Goal: Information Seeking & Learning: Learn about a topic

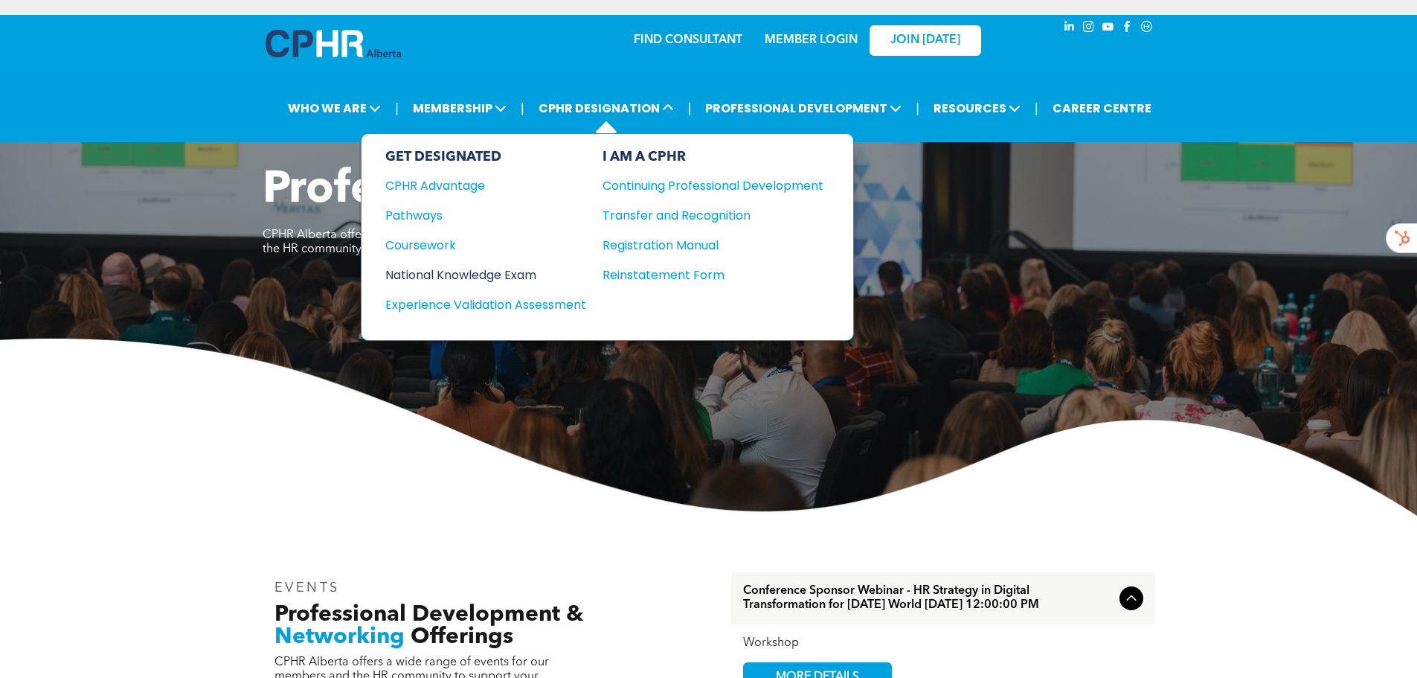
click at [480, 276] on div "National Knowledge Exam" at bounding box center [475, 275] width 181 height 19
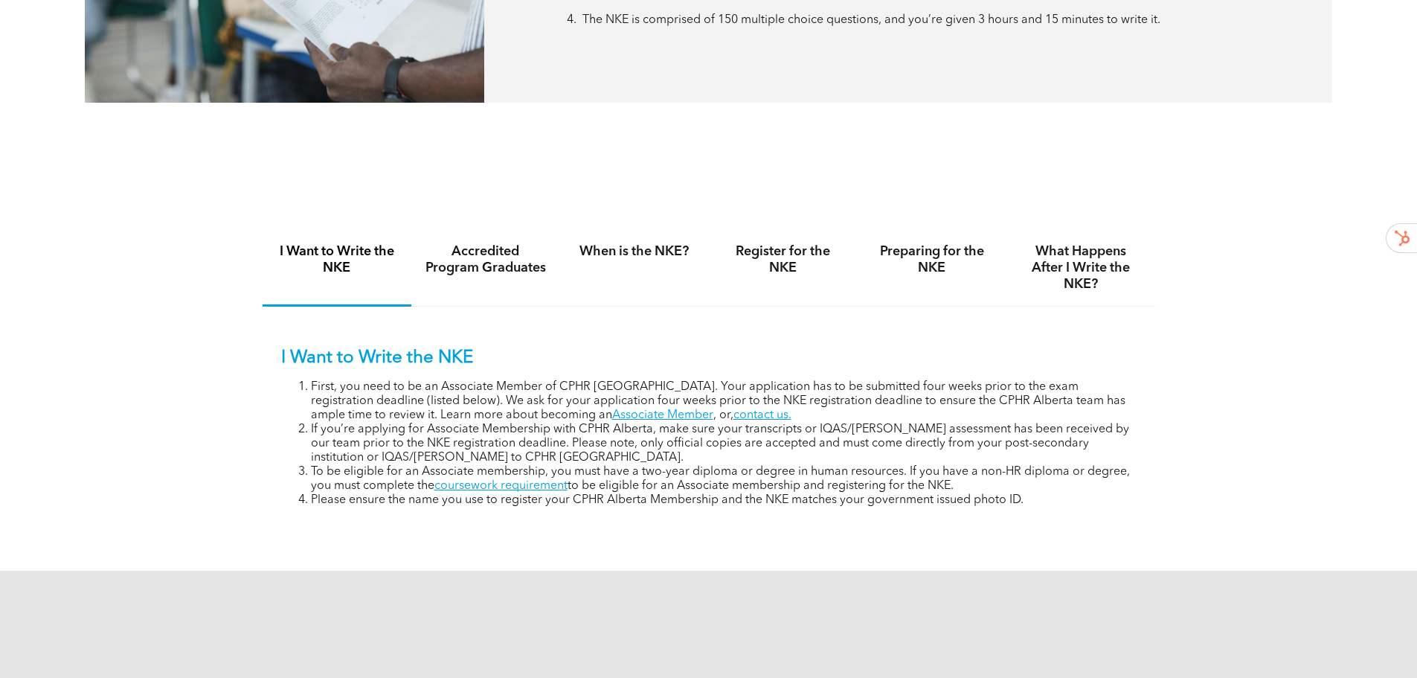
scroll to position [893, 0]
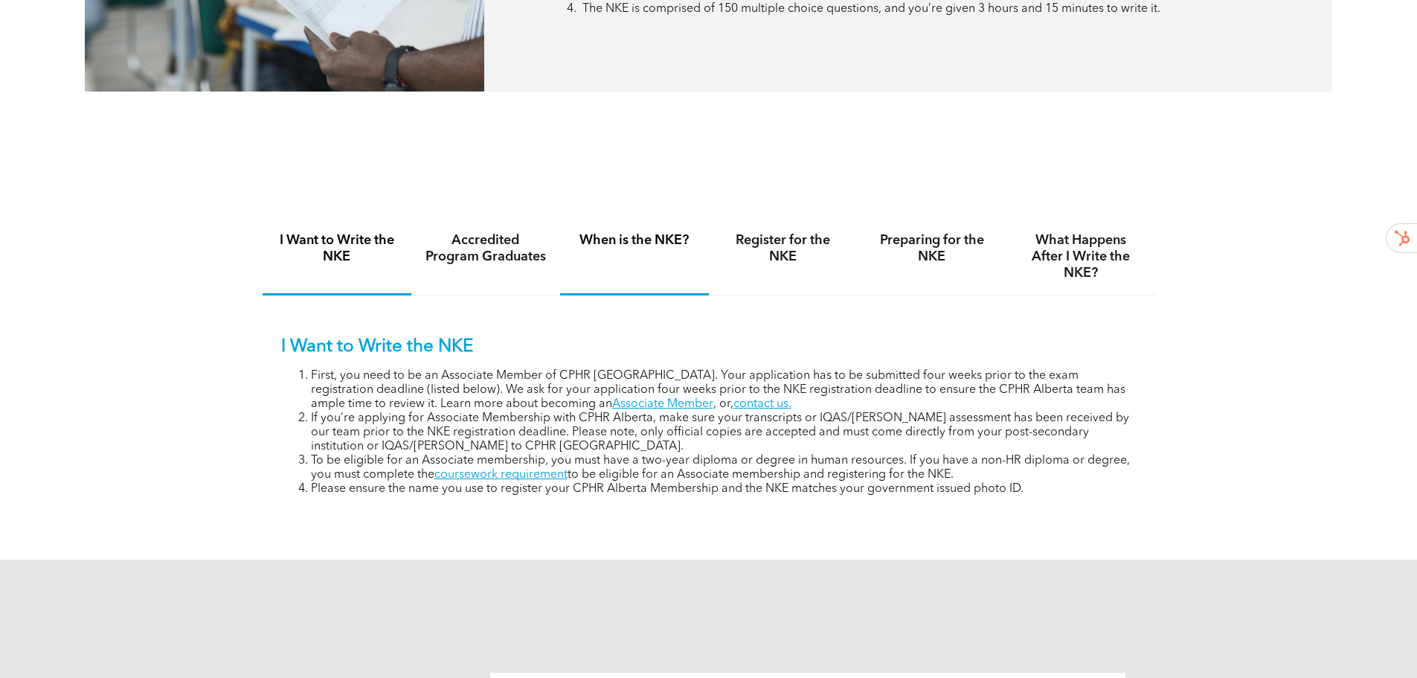
click at [638, 249] on div "When is the NKE?" at bounding box center [634, 257] width 149 height 77
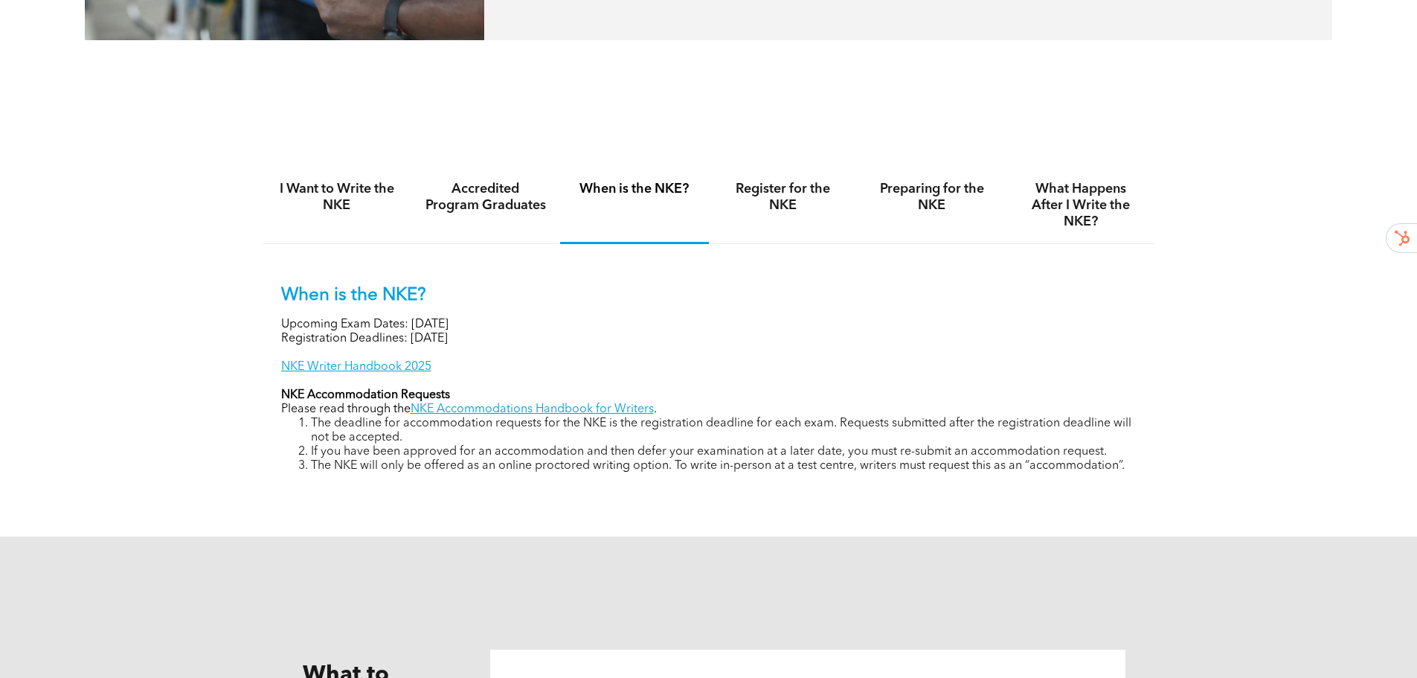
scroll to position [967, 0]
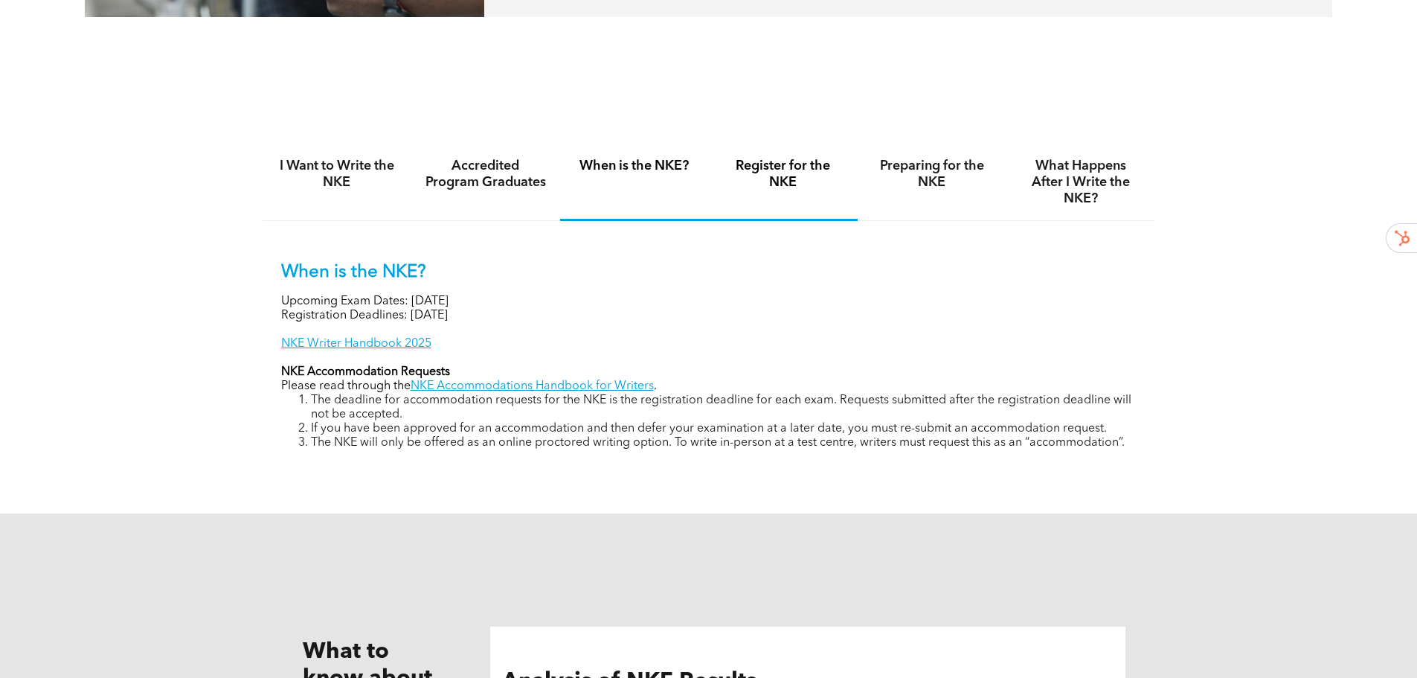
click at [753, 173] on h4 "Register for the NKE" at bounding box center [783, 174] width 122 height 33
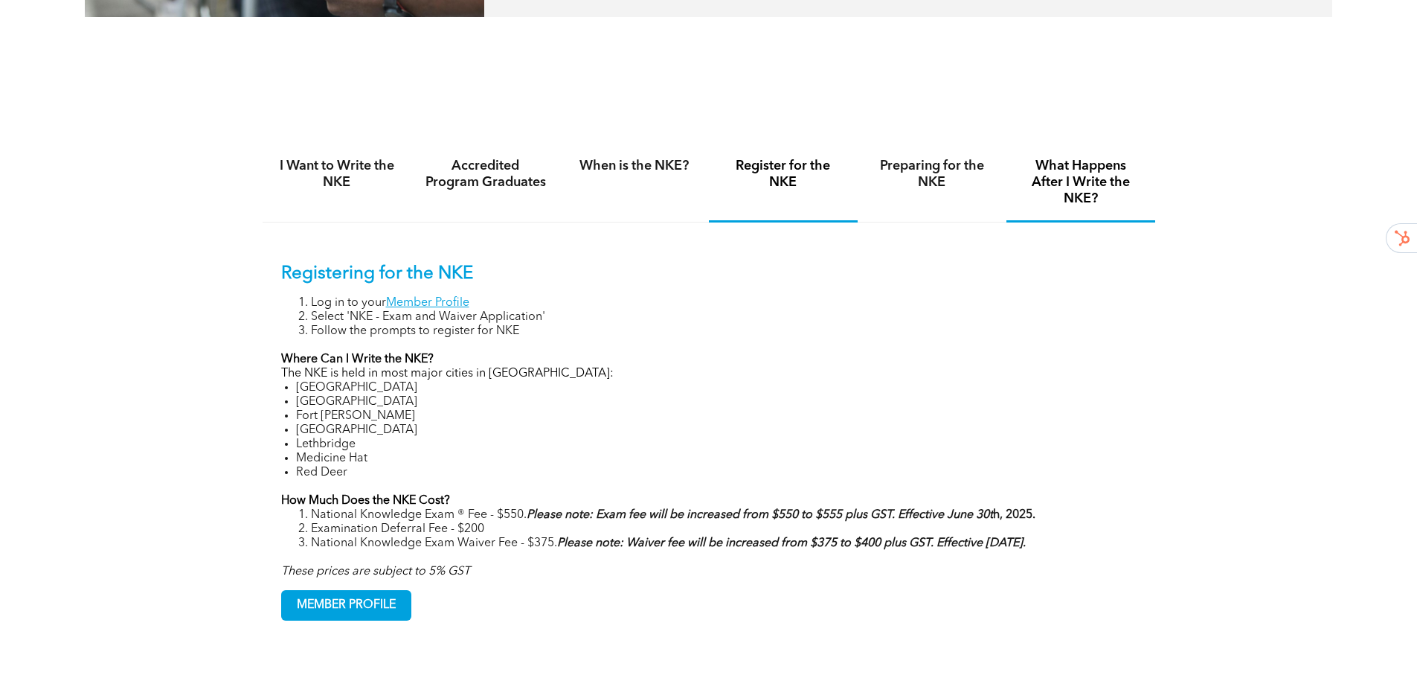
click at [1130, 200] on h4 "What Happens After I Write the NKE?" at bounding box center [1081, 182] width 122 height 49
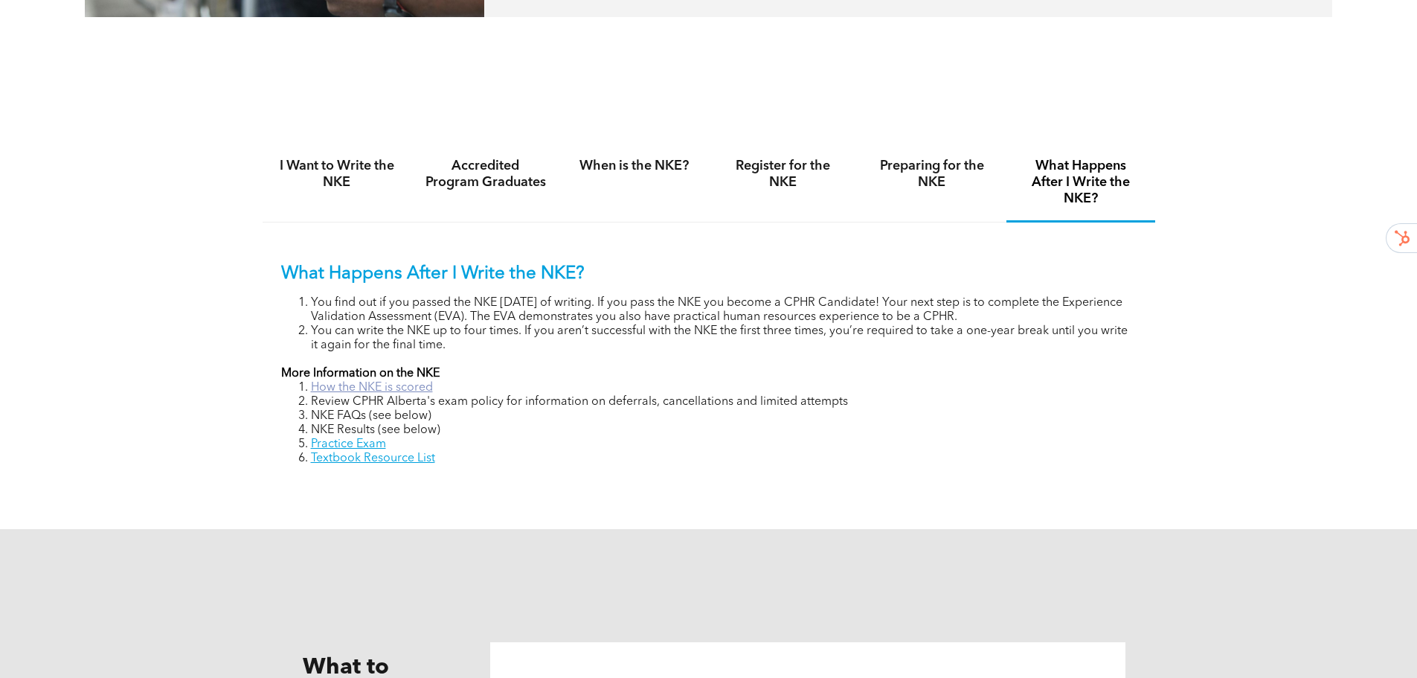
click at [419, 389] on link "How the NKE is scored" at bounding box center [372, 388] width 122 height 12
click at [972, 187] on h4 "Preparing for the NKE" at bounding box center [932, 174] width 122 height 33
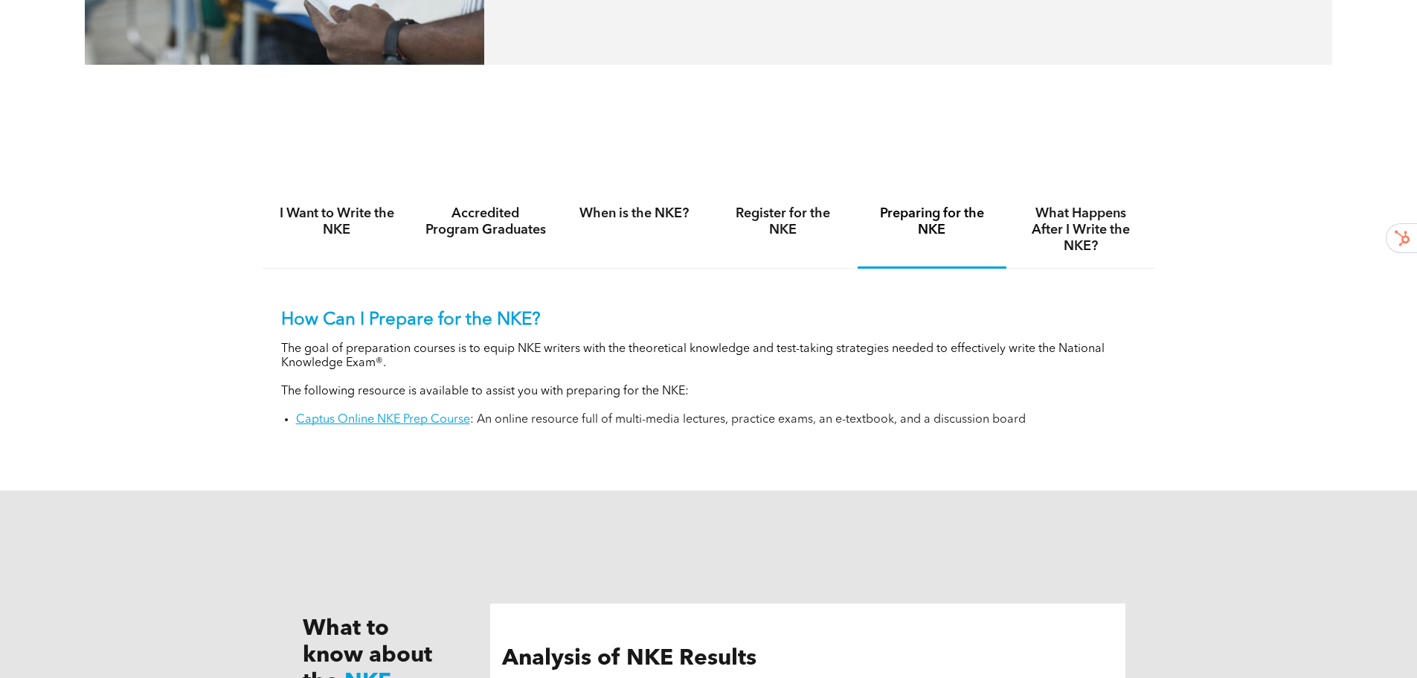
scroll to position [893, 0]
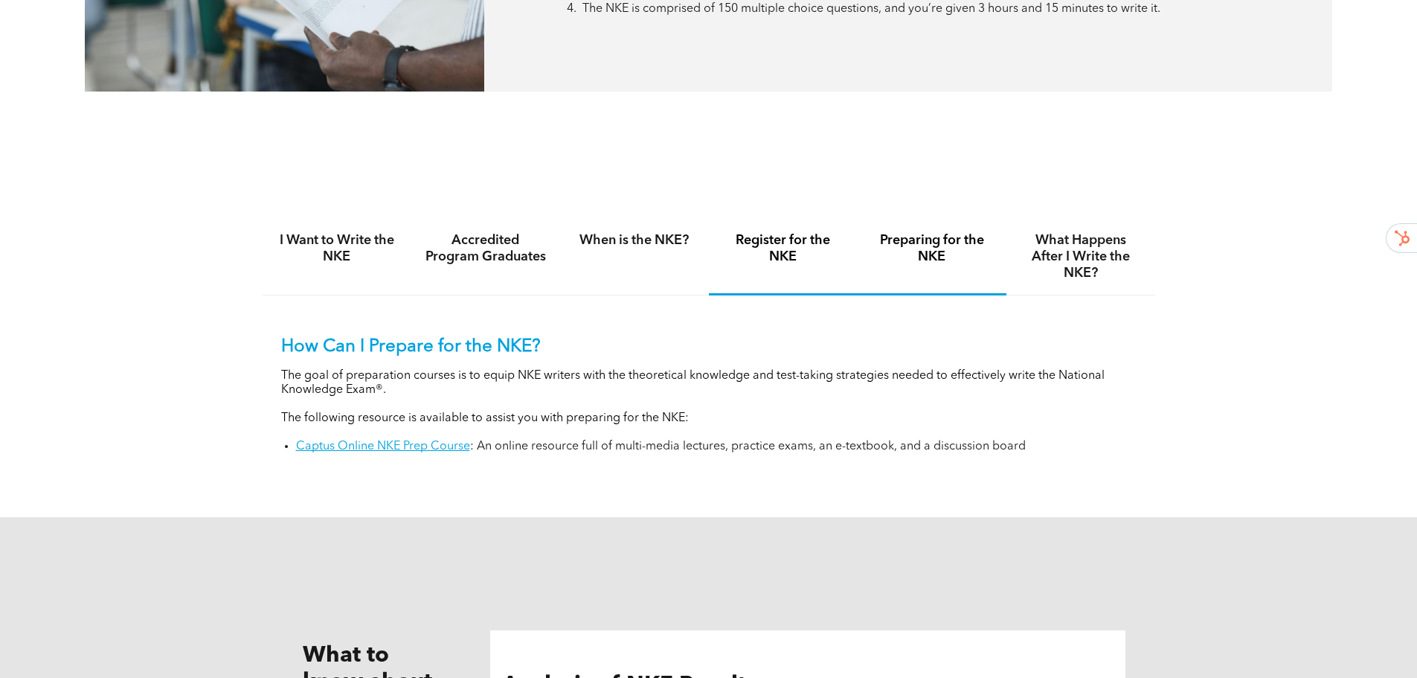
click at [823, 283] on div "Register for the NKE" at bounding box center [783, 257] width 149 height 77
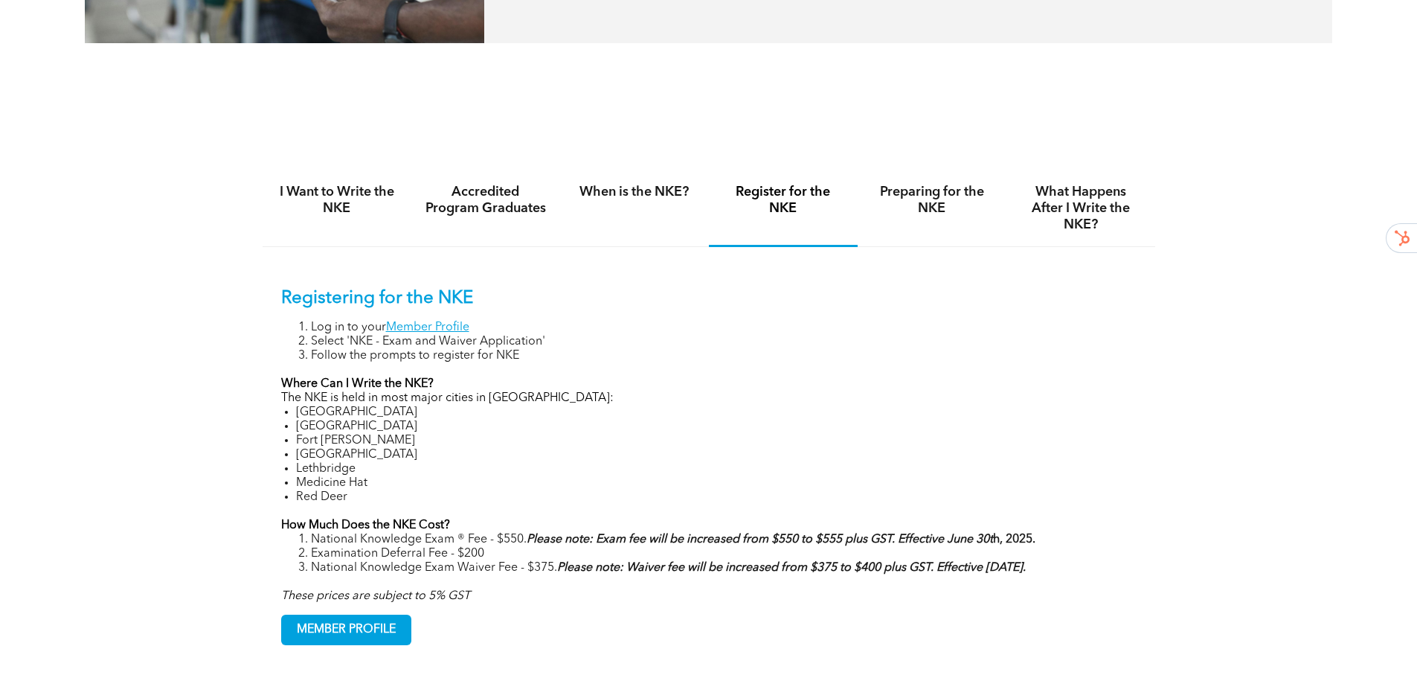
scroll to position [967, 0]
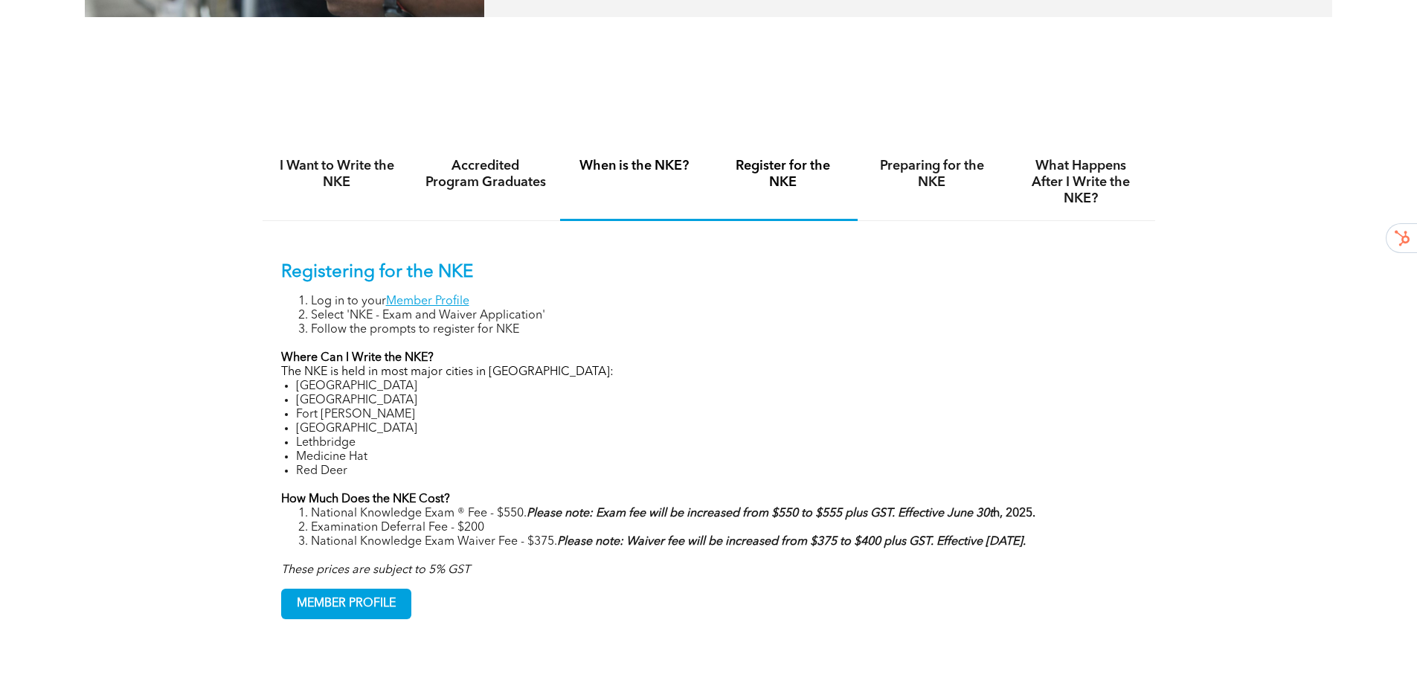
click at [656, 187] on div "When is the NKE?" at bounding box center [634, 182] width 149 height 77
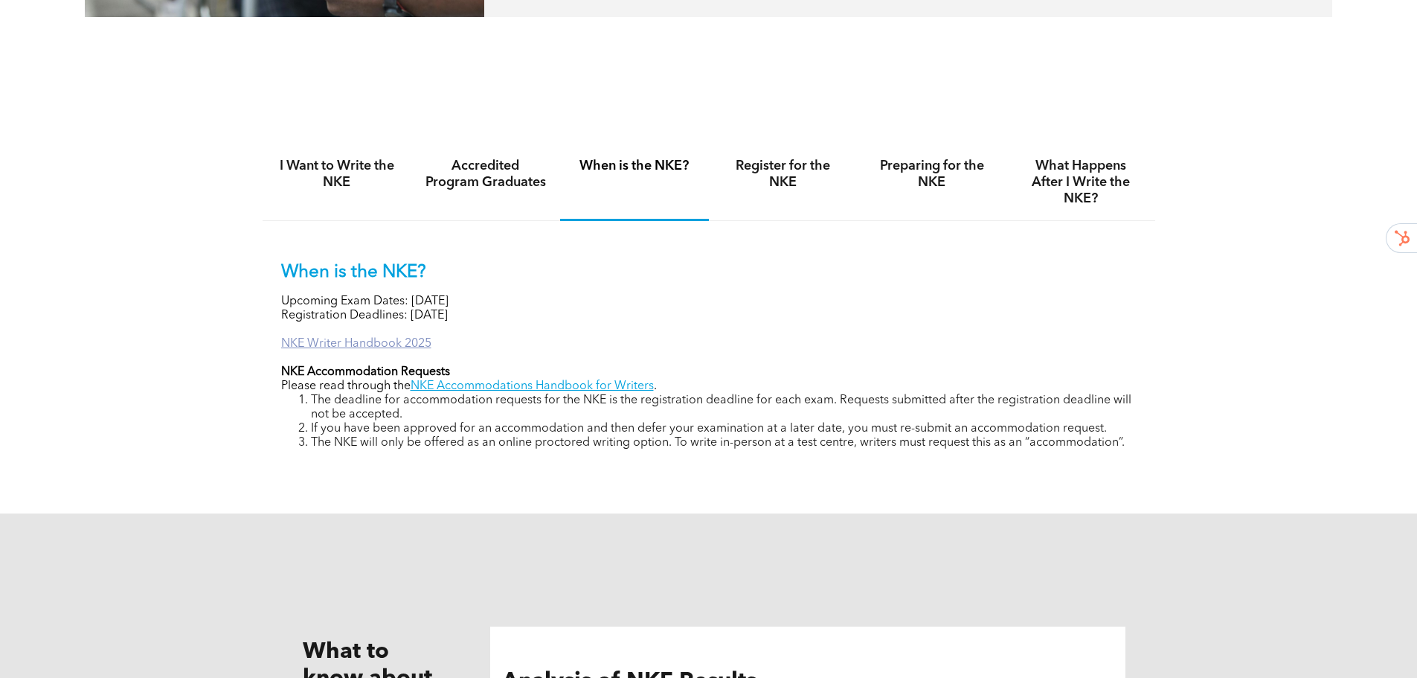
click at [373, 338] on link "NKE Writer Handbook 2025" at bounding box center [356, 344] width 150 height 12
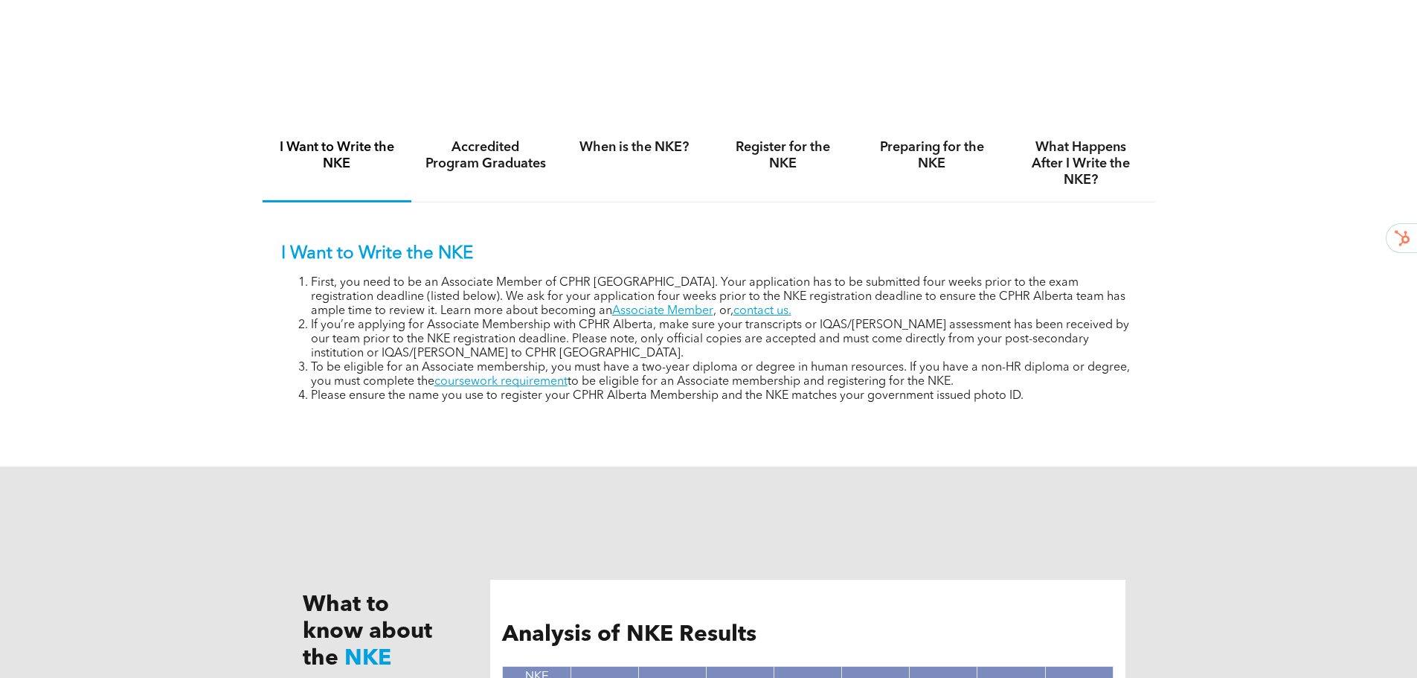
scroll to position [967, 0]
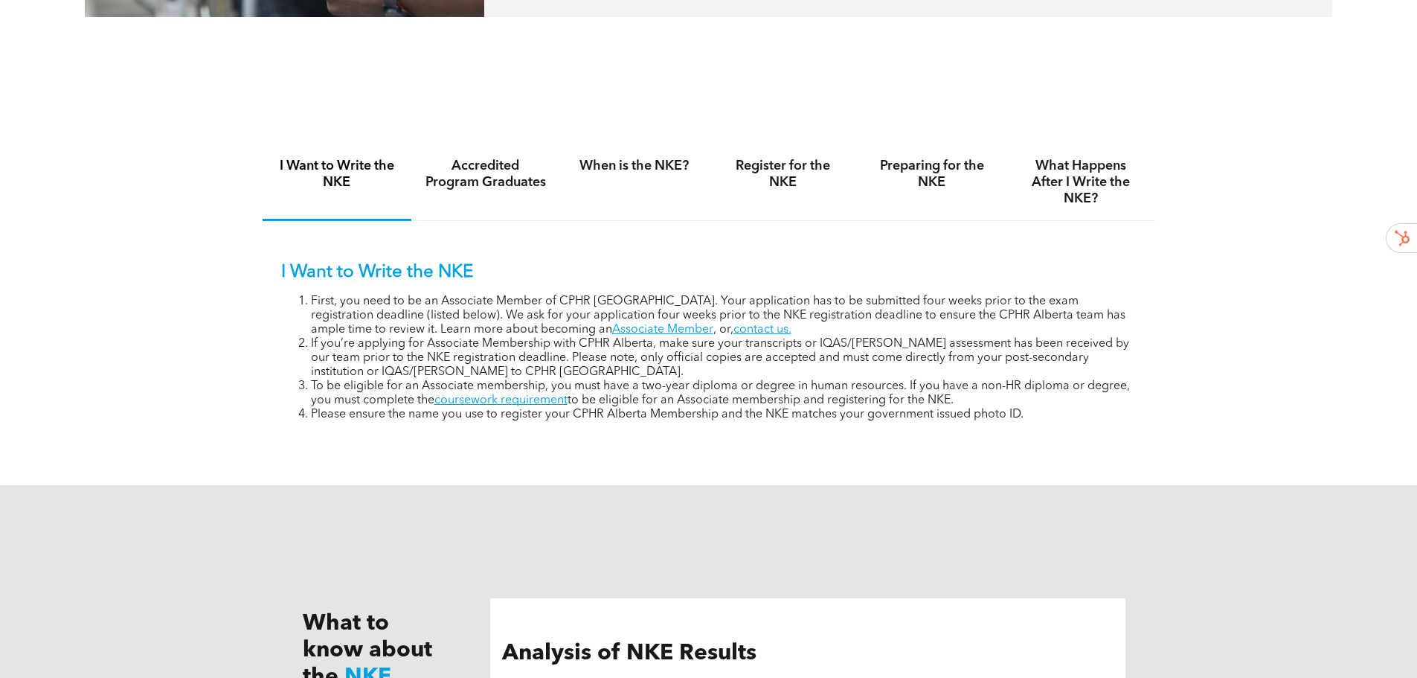
click at [325, 184] on h4 "I Want to Write the NKE" at bounding box center [337, 174] width 122 height 33
drag, startPoint x: 360, startPoint y: 349, endPoint x: 406, endPoint y: 362, distance: 47.8
click at [406, 362] on li "If you’re applying for Associate Membership with CPHR Alberta, make sure your t…" at bounding box center [724, 358] width 826 height 42
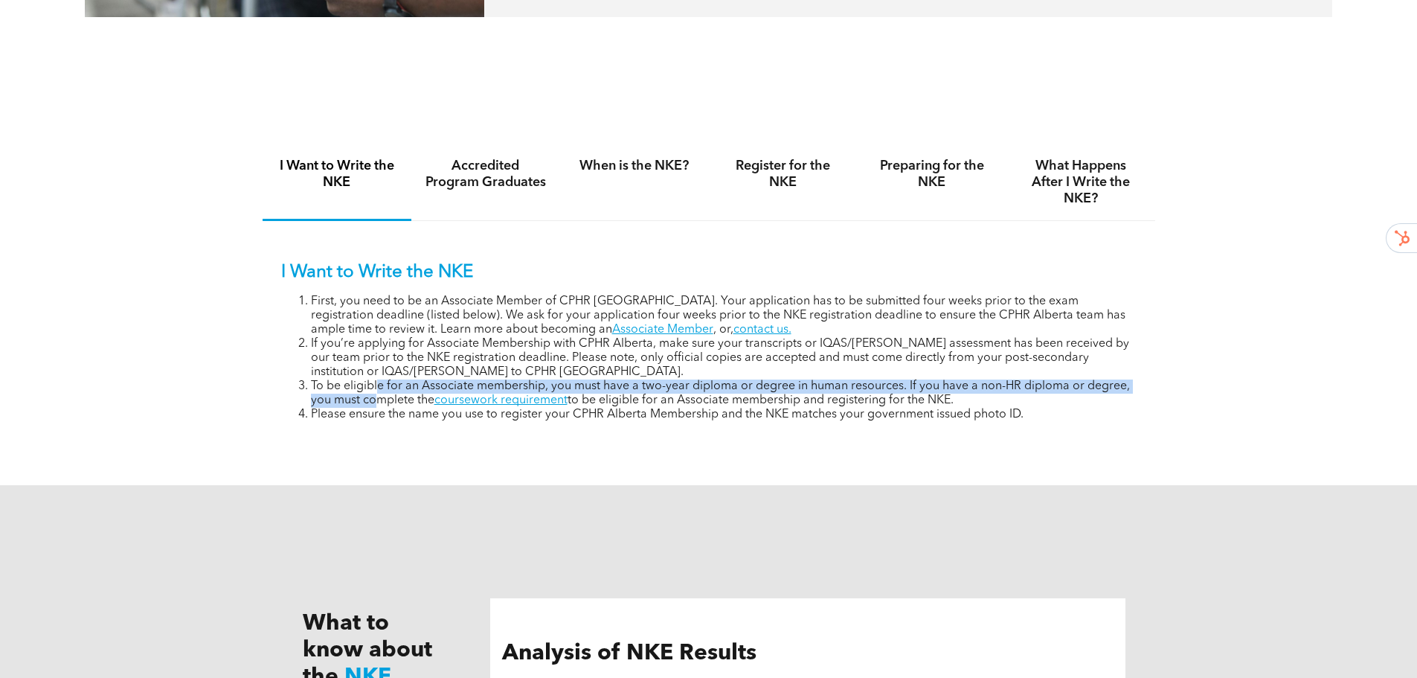
drag, startPoint x: 376, startPoint y: 385, endPoint x: 381, endPoint y: 397, distance: 12.0
click at [381, 397] on li "To be eligible for an Associate membership, you must have a two-year diploma or…" at bounding box center [724, 393] width 826 height 28
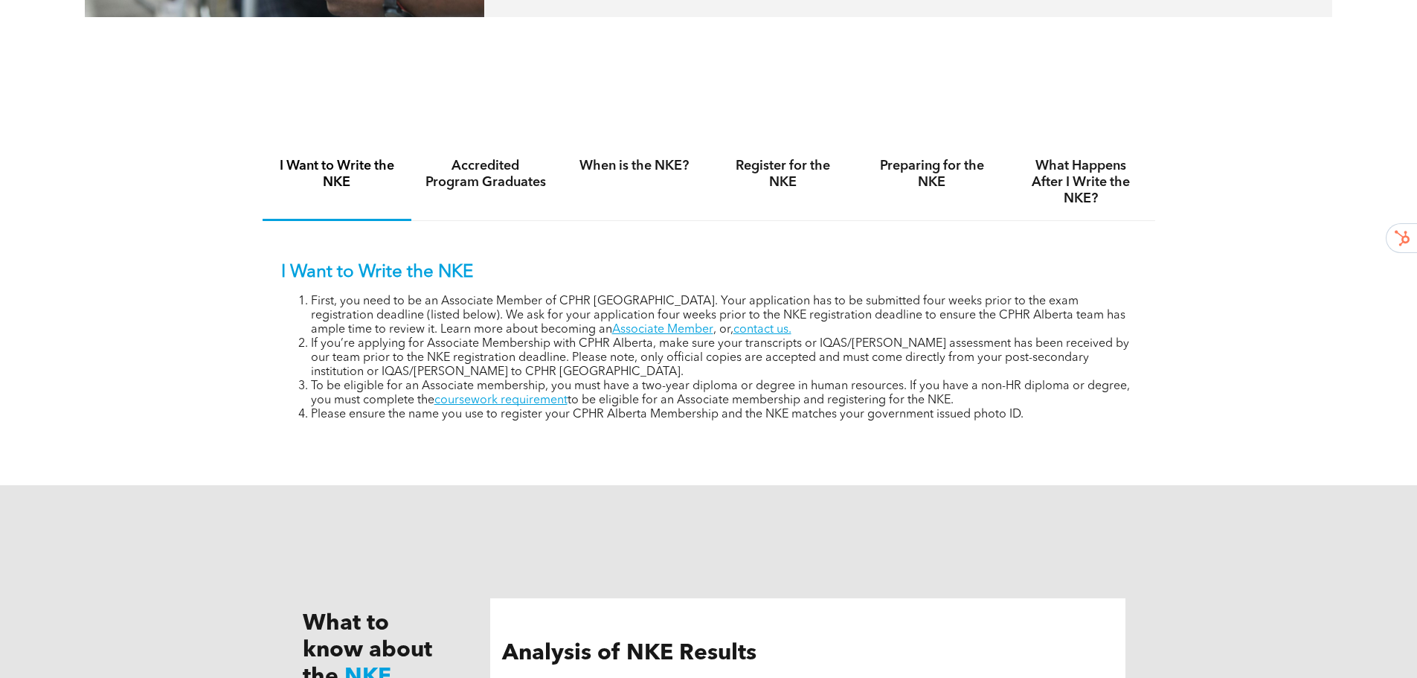
click at [651, 417] on li "Please ensure the name you use to register your CPHR Alberta Membership and the…" at bounding box center [724, 415] width 826 height 14
click at [426, 202] on div "Accredited Program Graduates" at bounding box center [485, 182] width 149 height 77
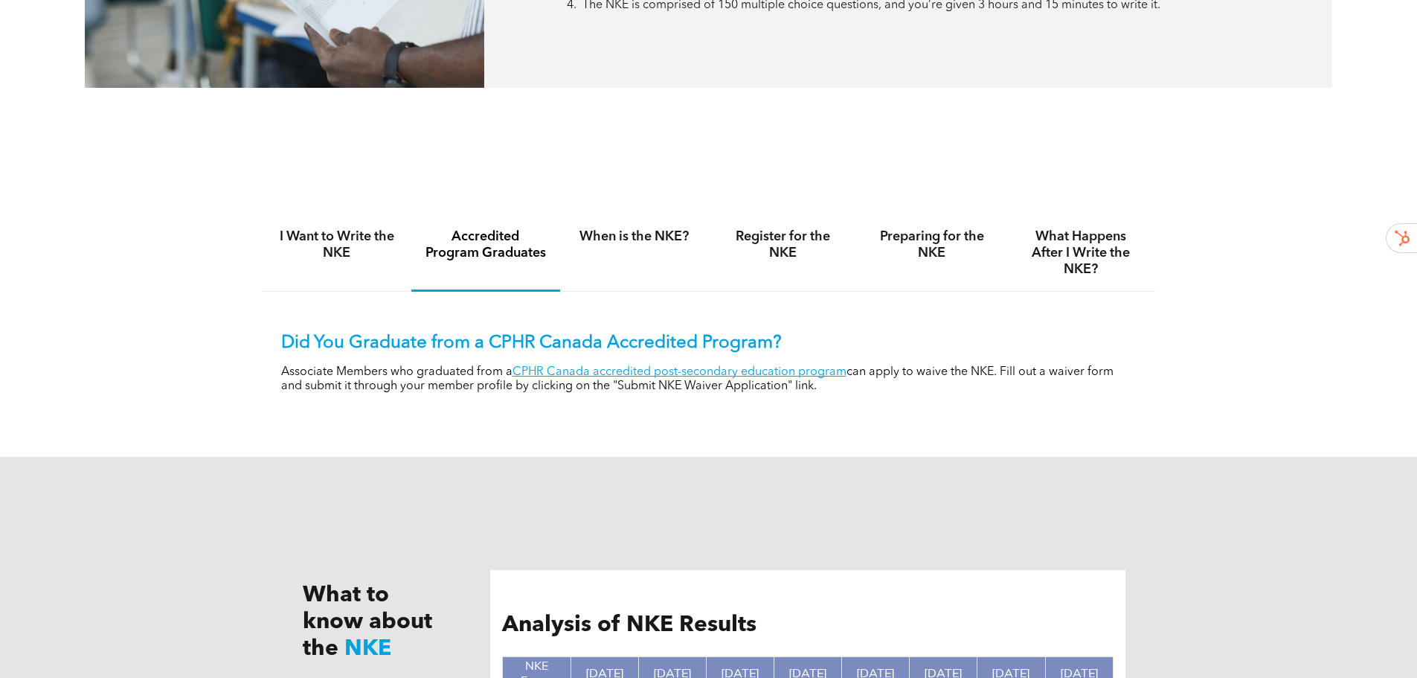
scroll to position [893, 0]
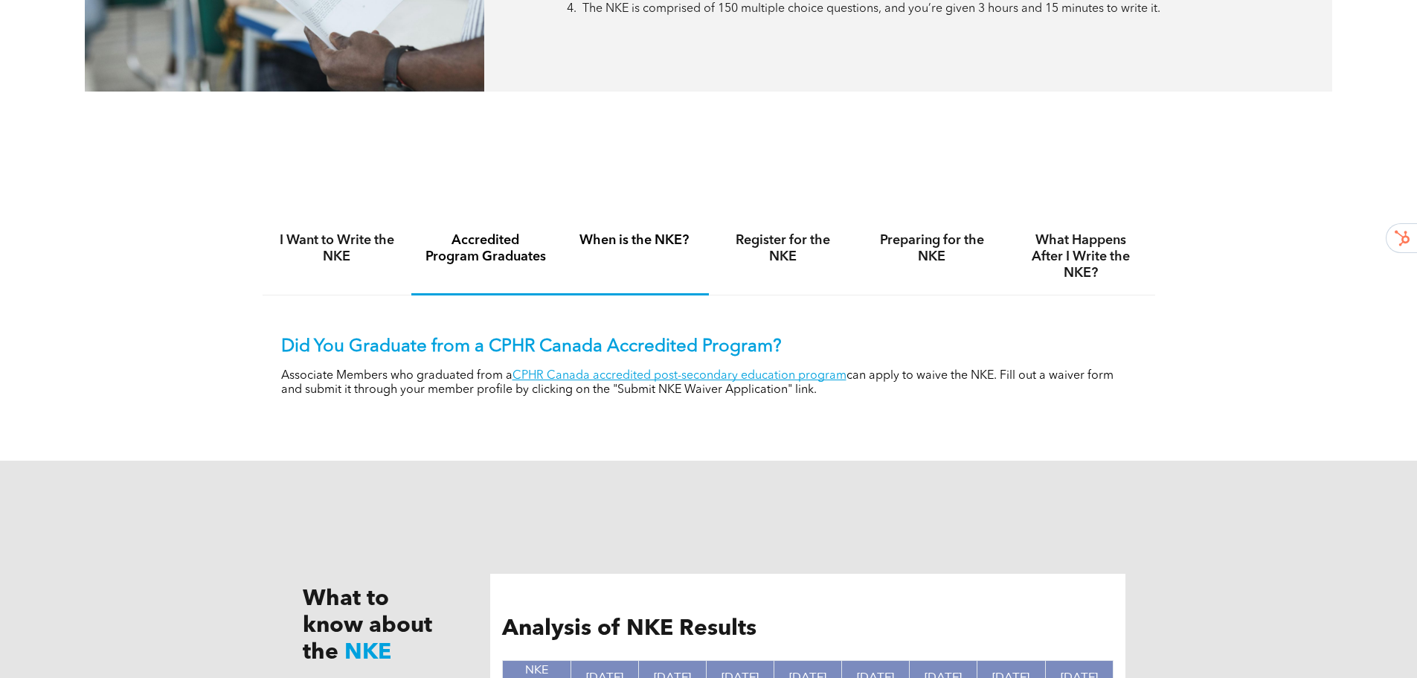
click at [629, 247] on div "When is the NKE?" at bounding box center [634, 257] width 149 height 77
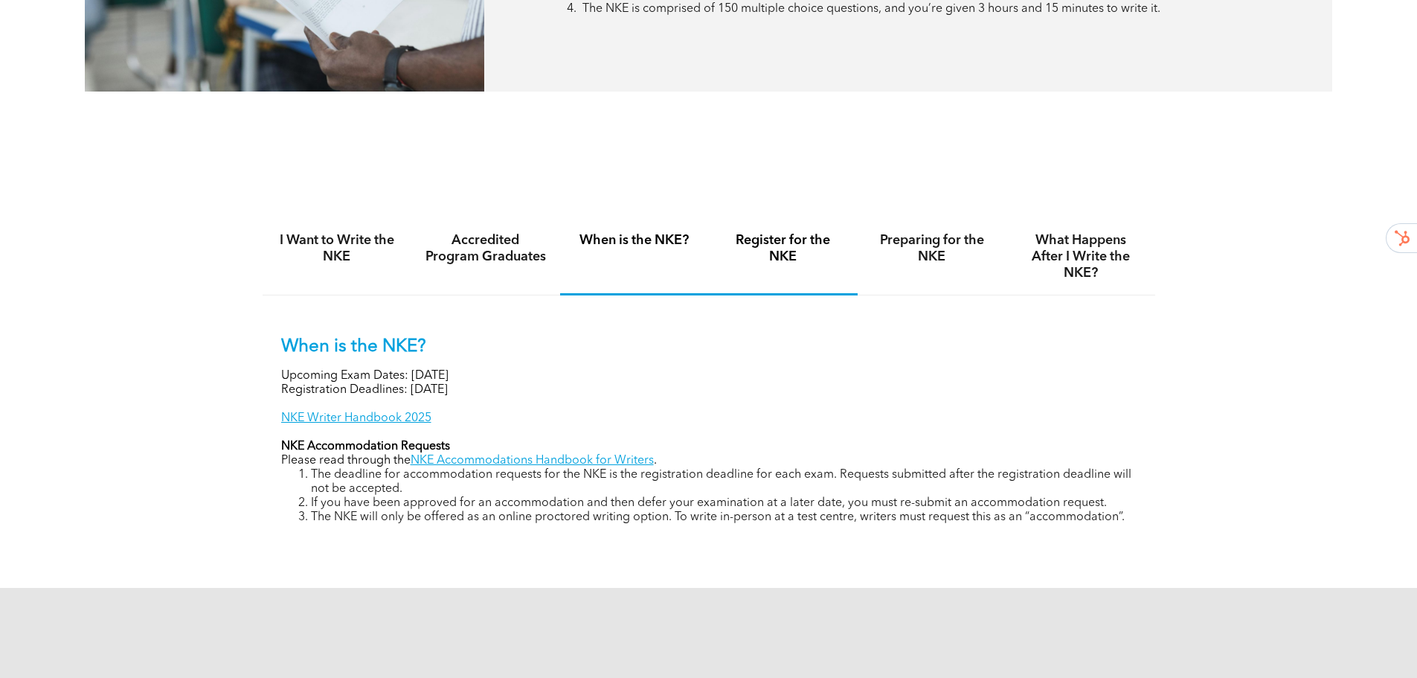
click at [755, 239] on h4 "Register for the NKE" at bounding box center [783, 248] width 122 height 33
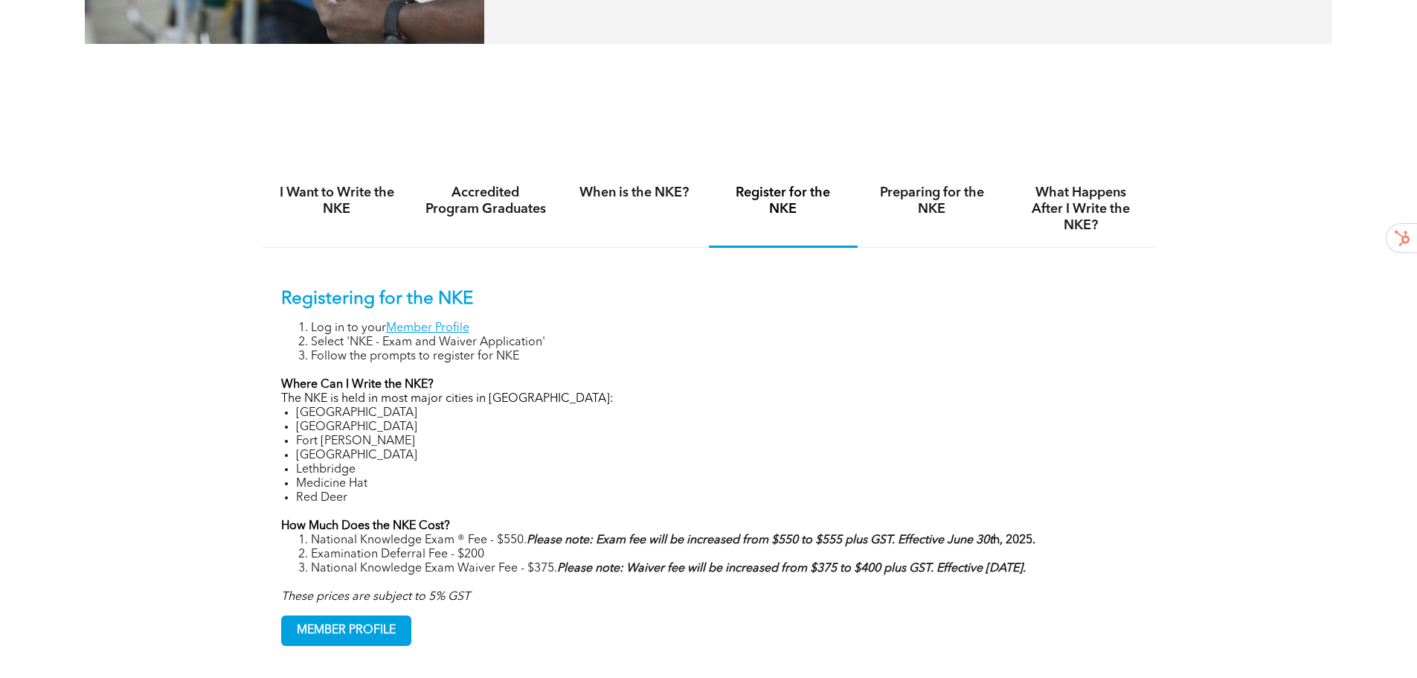
scroll to position [967, 0]
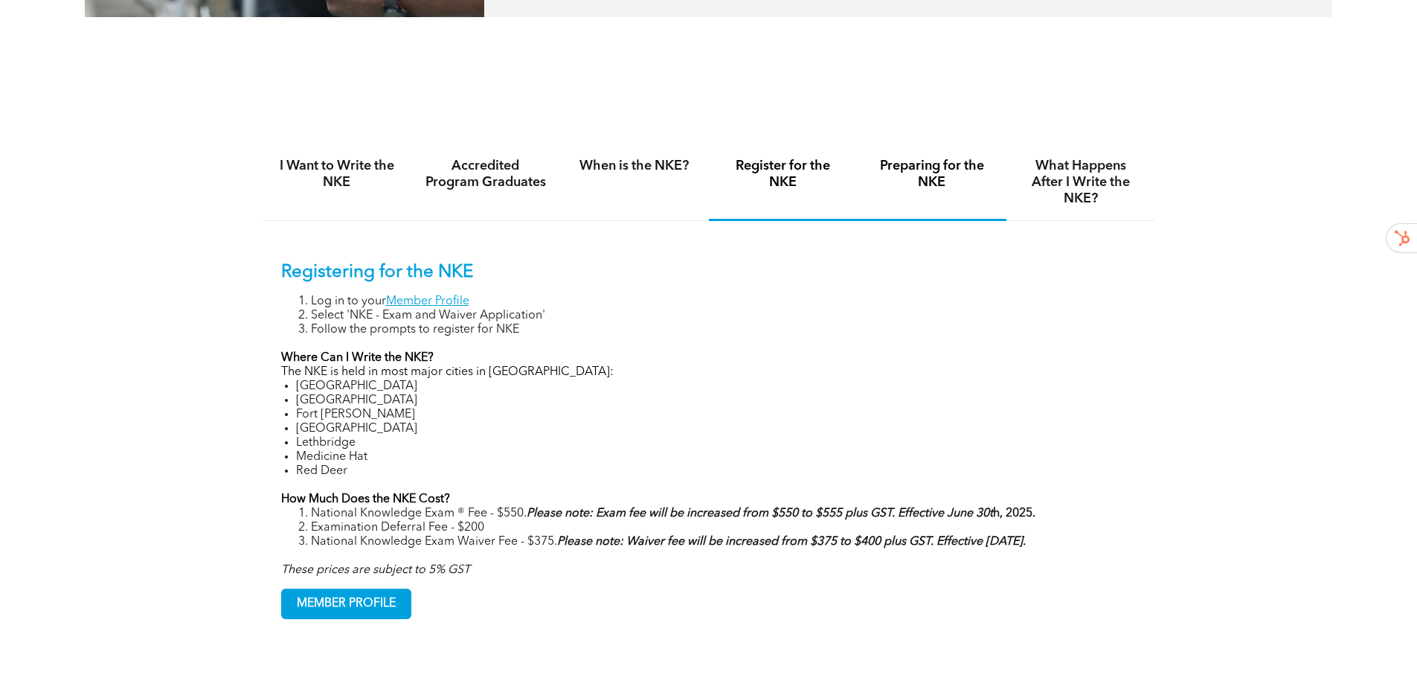
click at [926, 173] on h4 "Preparing for the NKE" at bounding box center [932, 174] width 122 height 33
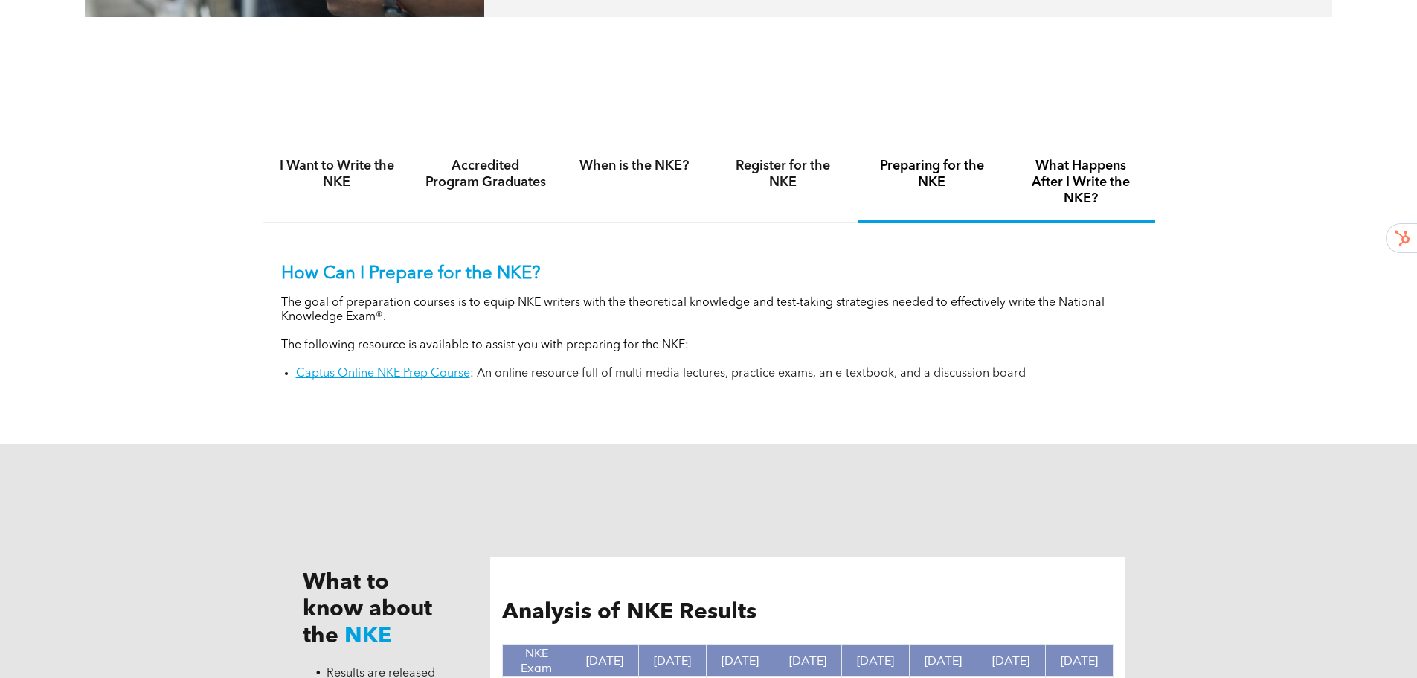
click at [1049, 193] on h4 "What Happens After I Write the NKE?" at bounding box center [1081, 182] width 122 height 49
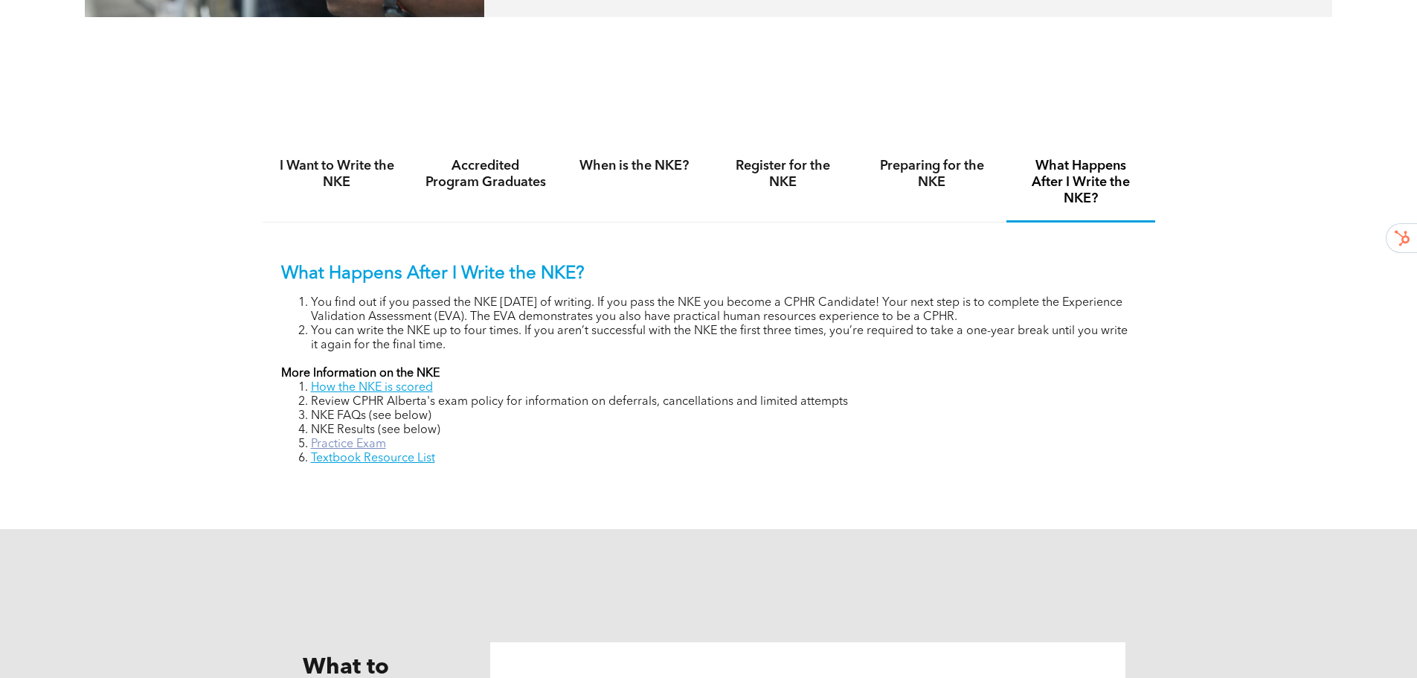
click at [347, 441] on link "Practice Exam" at bounding box center [348, 444] width 75 height 12
